Goal: Transaction & Acquisition: Purchase product/service

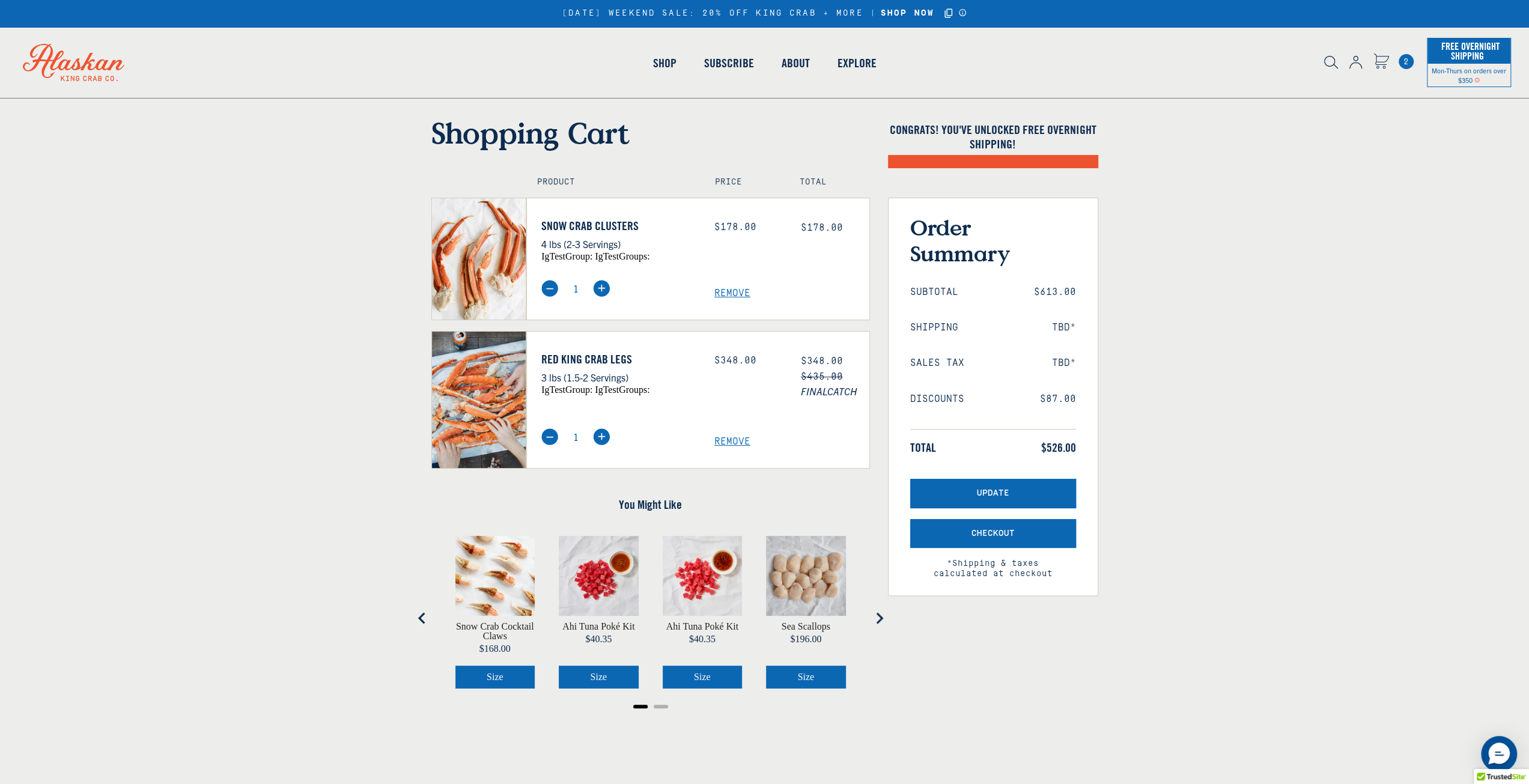
click at [739, 439] on span "Remove" at bounding box center [791, 441] width 155 height 11
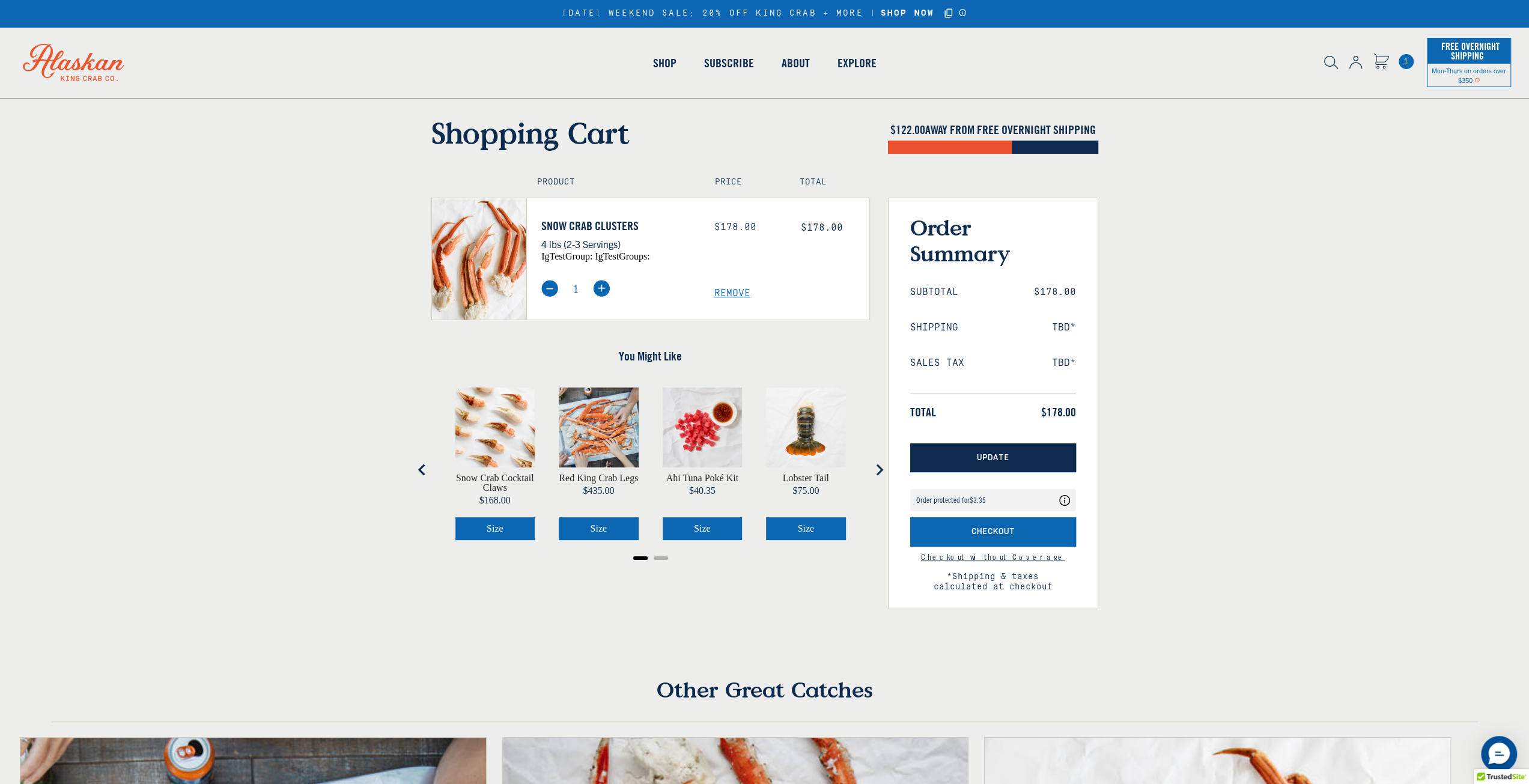
click at [989, 449] on button "Update" at bounding box center [993, 458] width 166 height 29
